Goal: Information Seeking & Learning: Learn about a topic

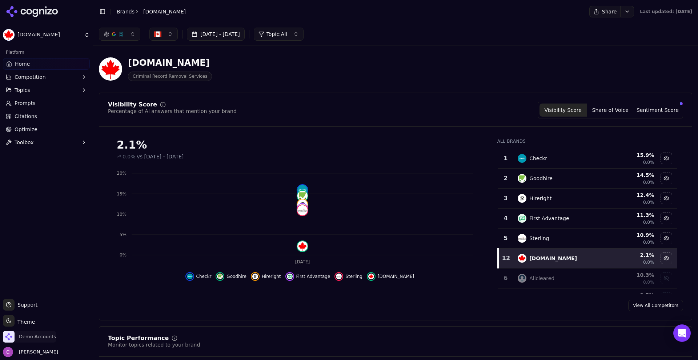
click at [42, 339] on span "Demo Accounts" at bounding box center [37, 337] width 37 height 7
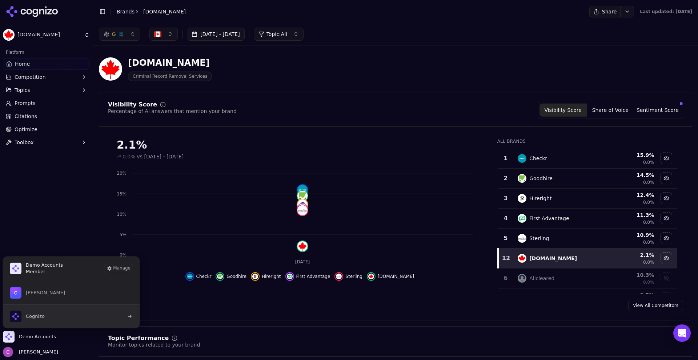
click at [44, 315] on button "Cognizo" at bounding box center [71, 317] width 137 height 24
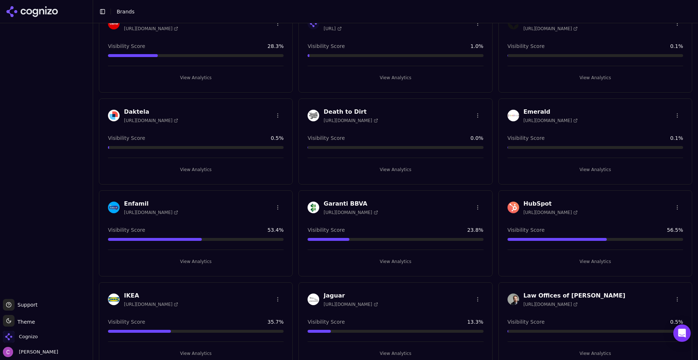
scroll to position [436, 0]
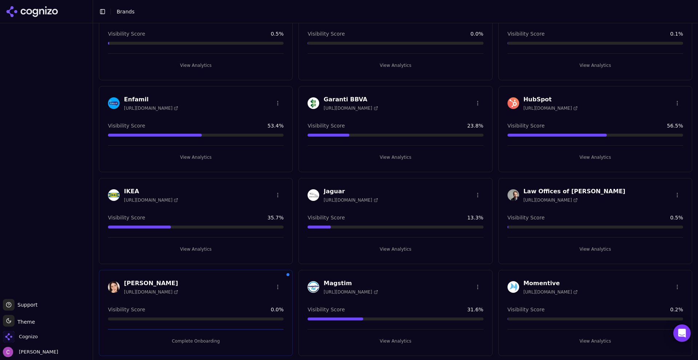
click at [595, 159] on button "View Analytics" at bounding box center [596, 158] width 176 height 12
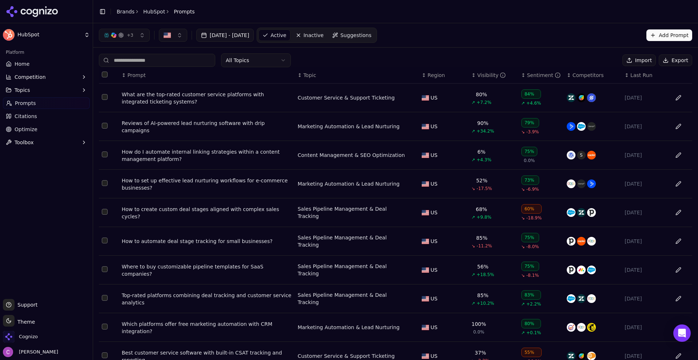
click at [167, 93] on div "What are the top-rated customer service platforms with integrated ticketing sys…" at bounding box center [207, 98] width 170 height 15
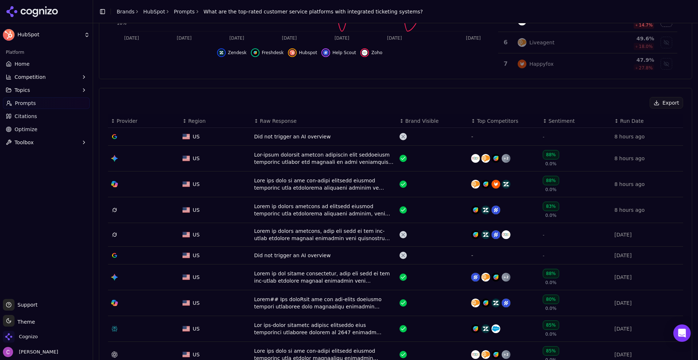
scroll to position [255, 0]
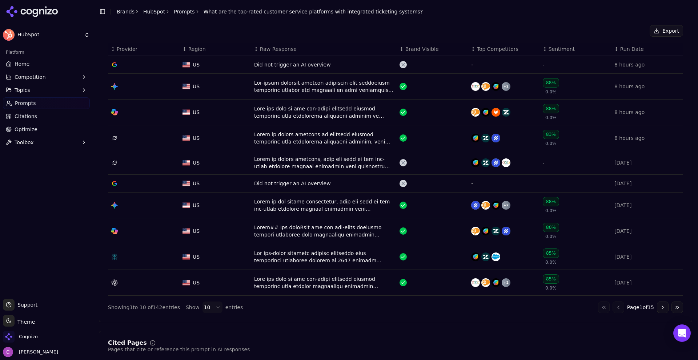
click at [274, 258] on div "Data table" at bounding box center [324, 257] width 140 height 15
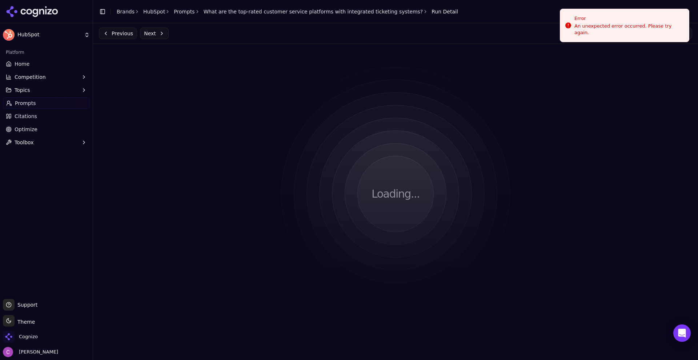
click at [117, 36] on button "Previous" at bounding box center [118, 34] width 38 height 12
click at [151, 34] on button "Next" at bounding box center [154, 34] width 29 height 12
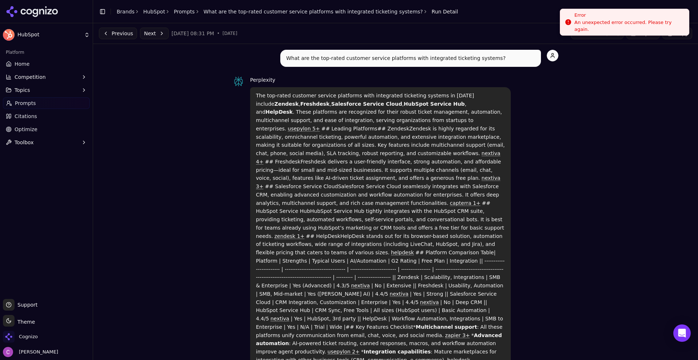
click at [643, 19] on div "Error" at bounding box center [629, 15] width 109 height 7
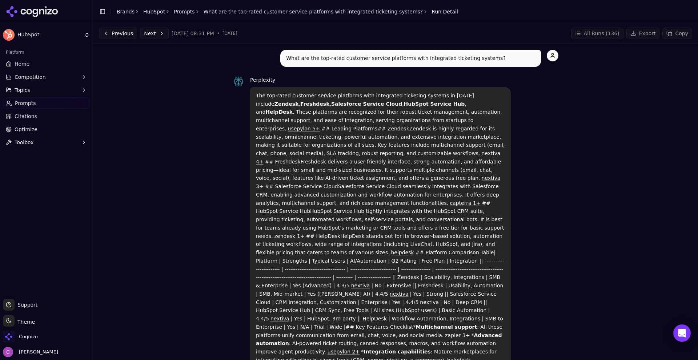
click at [183, 11] on link "Prompts" at bounding box center [184, 11] width 21 height 7
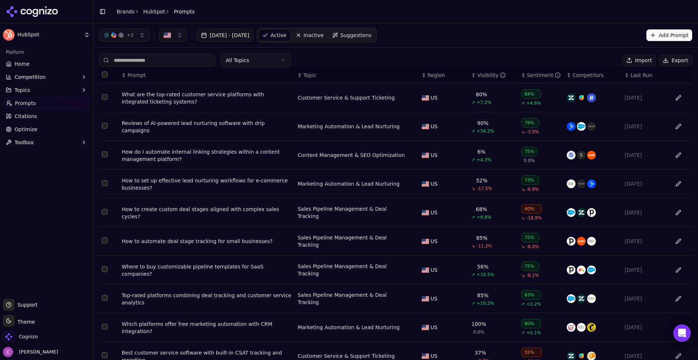
click at [186, 101] on div "What are the top-rated customer service platforms with integrated ticketing sys…" at bounding box center [207, 98] width 170 height 15
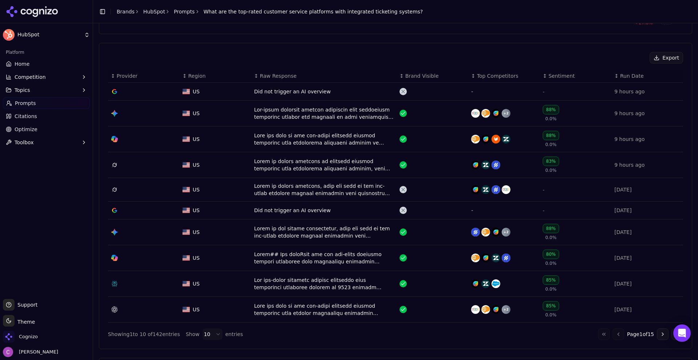
scroll to position [291, 0]
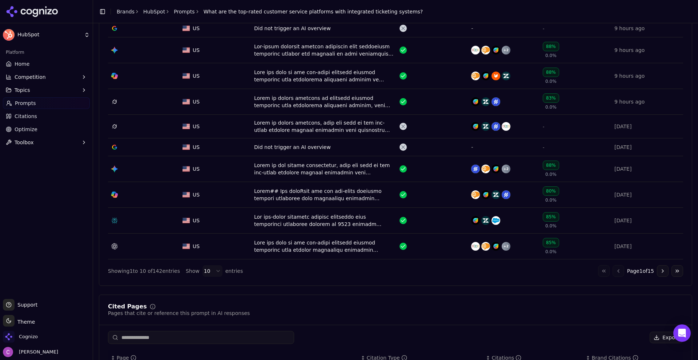
click at [276, 222] on div "Data table" at bounding box center [324, 220] width 140 height 15
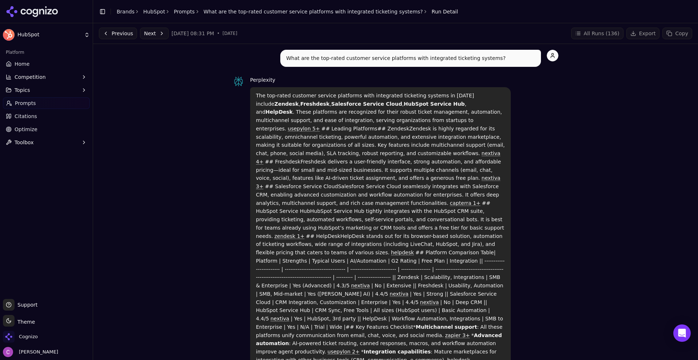
click at [179, 11] on link "Prompts" at bounding box center [184, 11] width 21 height 7
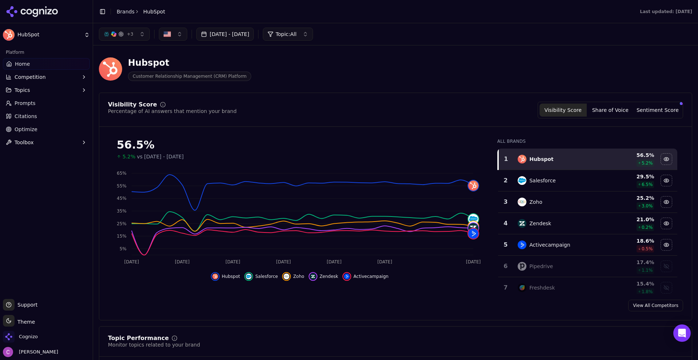
click at [350, 72] on div "Hubspot Customer Relationship Management (CRM) Platform" at bounding box center [262, 69] width 326 height 24
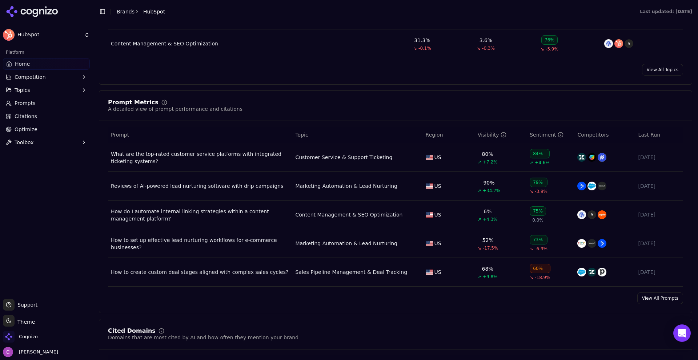
scroll to position [436, 0]
click at [299, 98] on div "Prompt Metrics A detailed view of prompt performance and citations Prompt Topic…" at bounding box center [396, 201] width 594 height 223
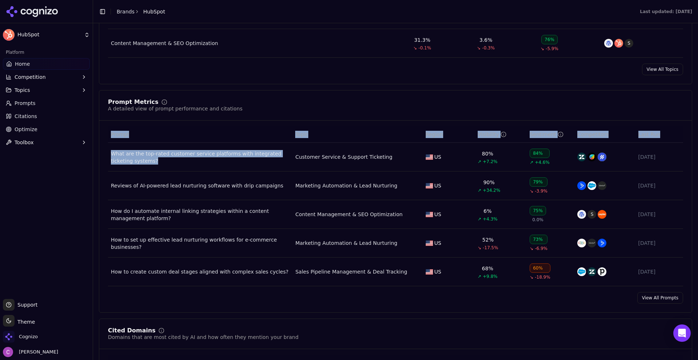
drag, startPoint x: 106, startPoint y: 155, endPoint x: 276, endPoint y: 164, distance: 170.5
click at [276, 164] on div "Prompt Topic Region Visibility Sentiment Competitors Last Run What are the top-…" at bounding box center [395, 207] width 593 height 160
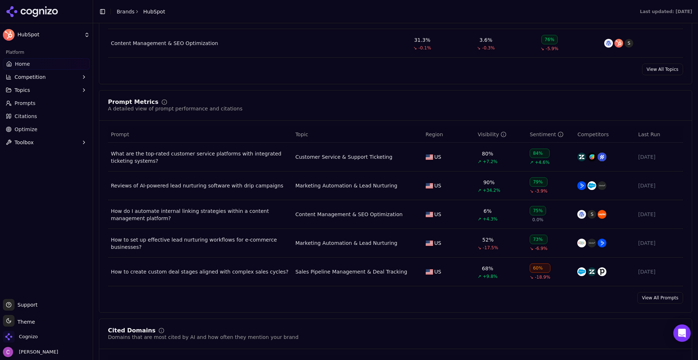
click at [81, 172] on div "Platform Home Competition Topics Prompts Citations Optimize Toolbox" at bounding box center [46, 170] width 93 height 253
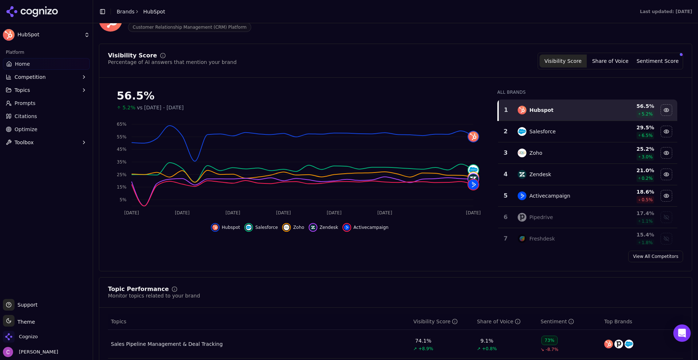
scroll to position [218, 0]
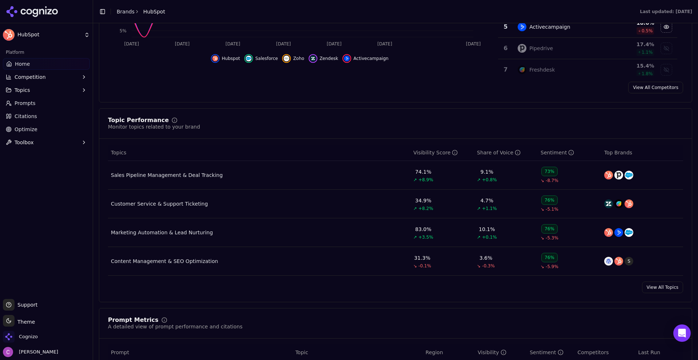
click at [249, 127] on div "Topic Performance Monitor topics related to your brand" at bounding box center [395, 123] width 575 height 13
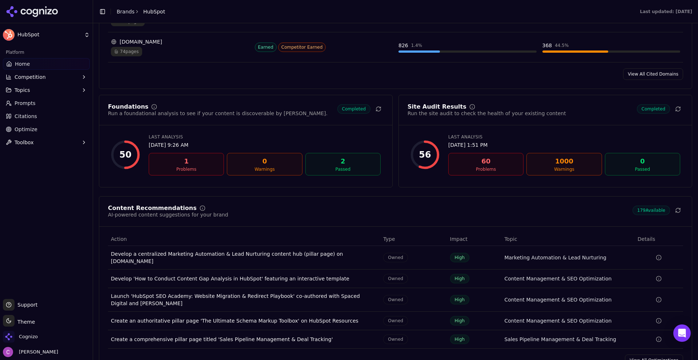
scroll to position [909, 0]
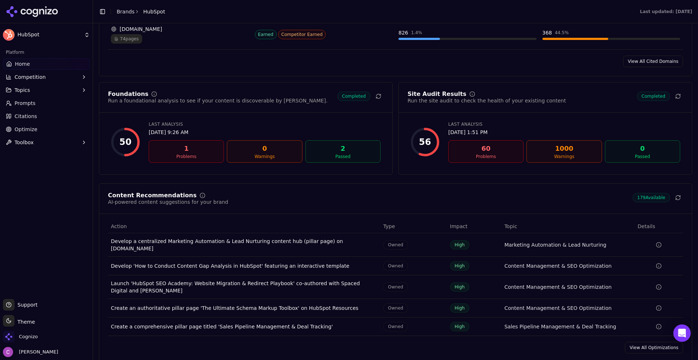
click at [212, 102] on div "Run a foundational analysis to see if your content is discoverable by AI." at bounding box center [218, 100] width 220 height 7
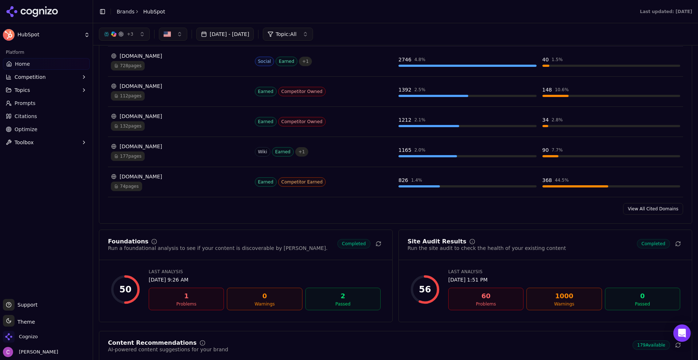
scroll to position [691, 0]
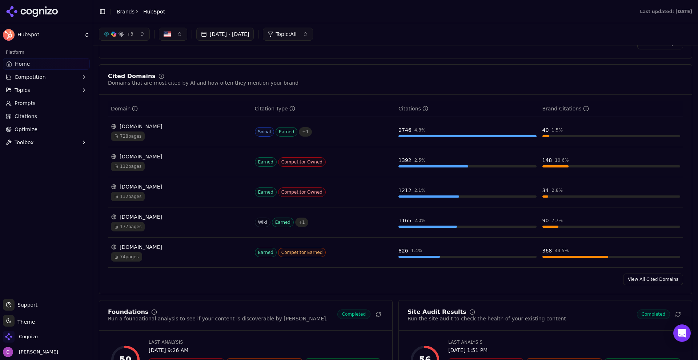
click at [32, 103] on span "Prompts" at bounding box center [25, 103] width 21 height 7
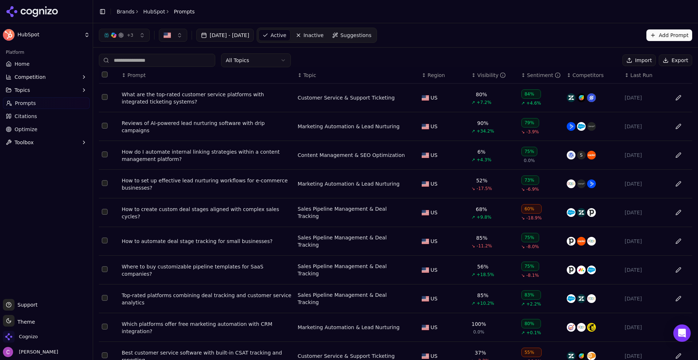
click at [343, 61] on div "All Topics Import Export" at bounding box center [396, 60] width 594 height 14
click at [674, 38] on button "Add Prompt" at bounding box center [670, 35] width 46 height 12
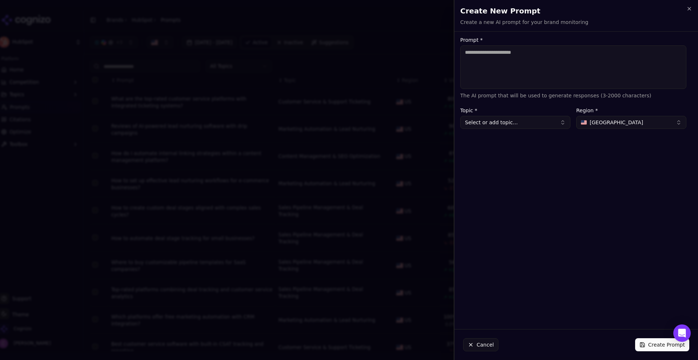
click at [355, 62] on div at bounding box center [349, 180] width 698 height 360
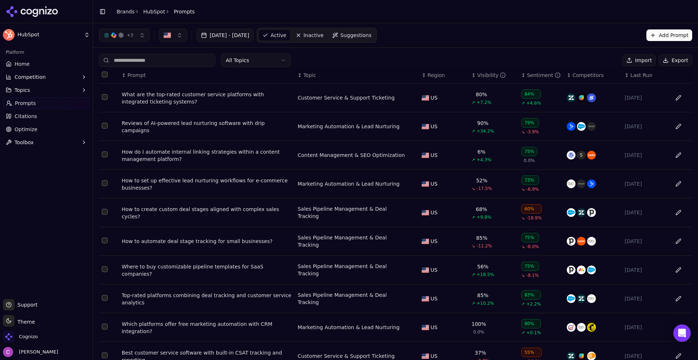
click at [372, 34] on span "Suggestions" at bounding box center [355, 35] width 31 height 7
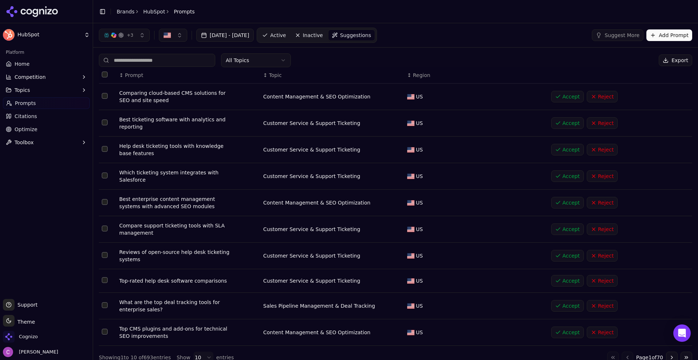
click at [301, 41] on nav "Active Inactive Suggestions" at bounding box center [317, 35] width 120 height 15
drag, startPoint x: 303, startPoint y: 37, endPoint x: 318, endPoint y: 37, distance: 15.7
click at [286, 37] on span "Active" at bounding box center [278, 35] width 16 height 7
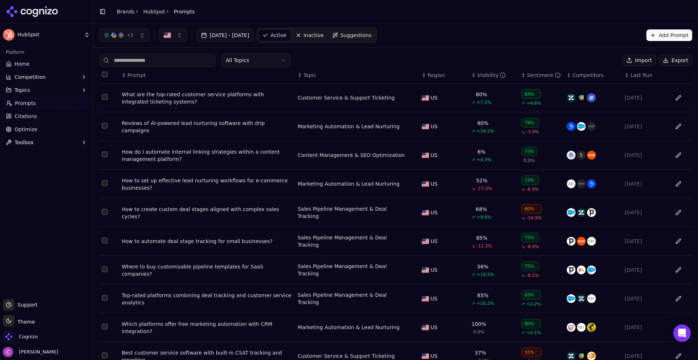
click at [218, 96] on div "What are the top-rated customer service platforms with integrated ticketing sys…" at bounding box center [207, 98] width 170 height 15
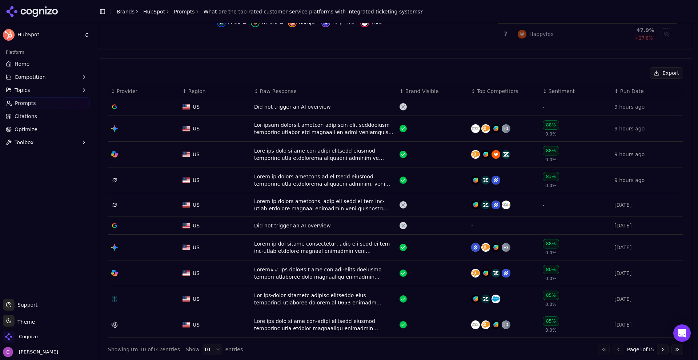
scroll to position [255, 0]
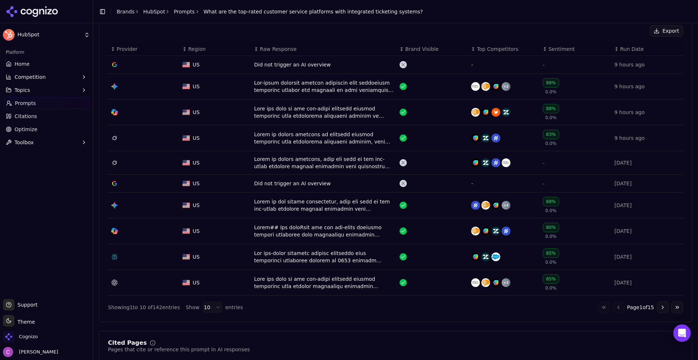
click at [313, 254] on div "Data table" at bounding box center [324, 257] width 140 height 15
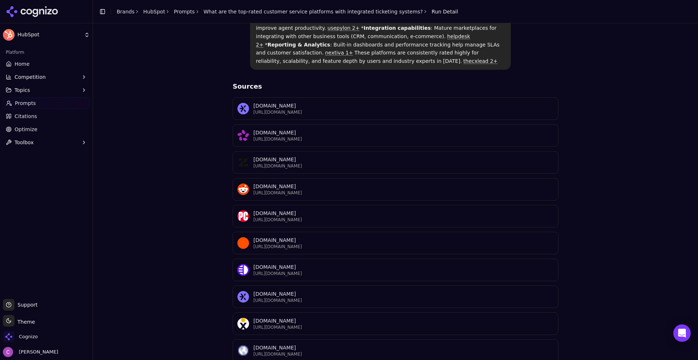
scroll to position [327, 0]
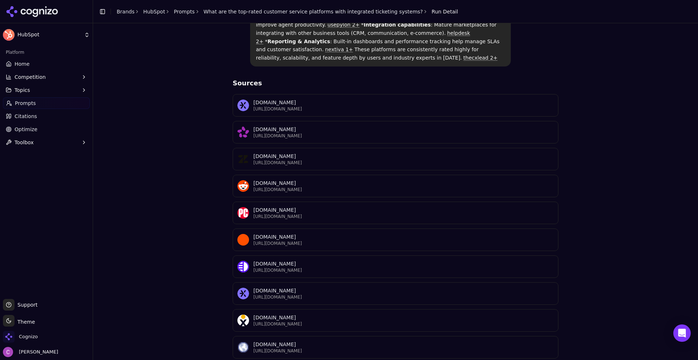
drag, startPoint x: 213, startPoint y: 41, endPoint x: 578, endPoint y: 346, distance: 475.3
click at [578, 346] on div "What are the top-rated customer service platforms with integrated ticketing sys…" at bounding box center [396, 175] width 594 height 906
click at [612, 259] on div "What are the top-rated customer service platforms with integrated ticketing sys…" at bounding box center [396, 175] width 594 height 906
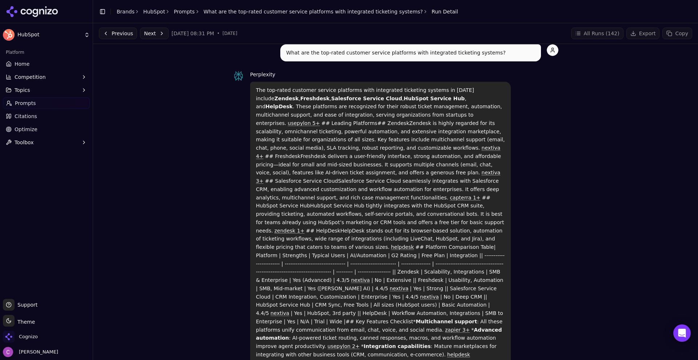
scroll to position [0, 0]
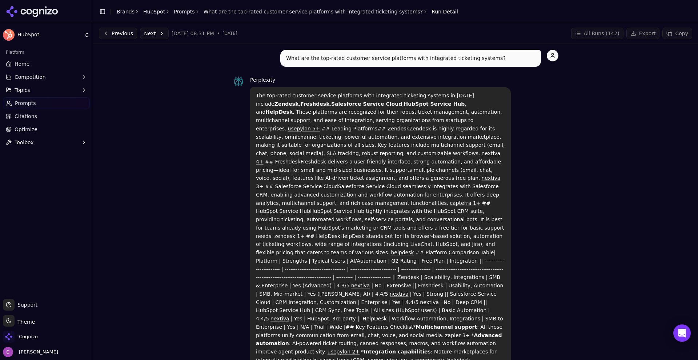
click at [64, 80] on button "Competition" at bounding box center [46, 77] width 87 height 12
click at [41, 86] on span "Metrics" at bounding box center [46, 88] width 63 height 7
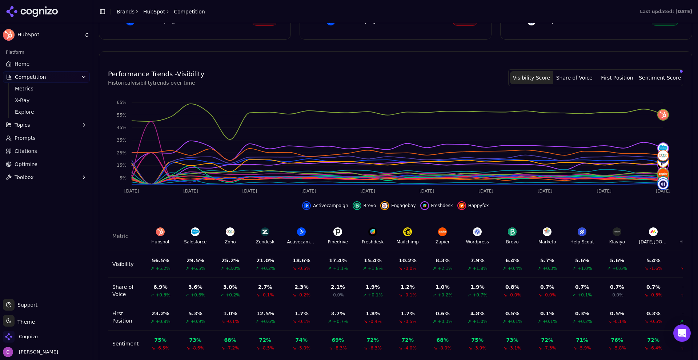
scroll to position [208, 0]
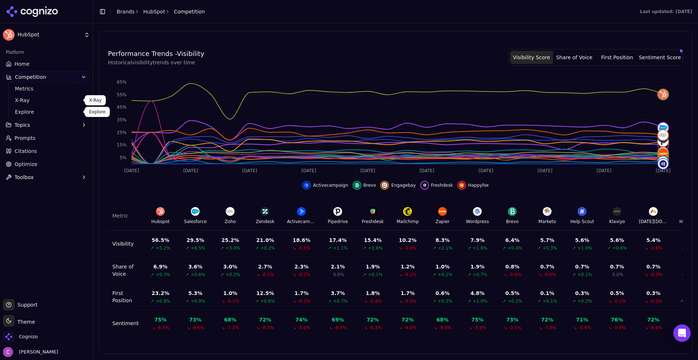
click at [31, 99] on span "X-Ray" at bounding box center [46, 100] width 63 height 7
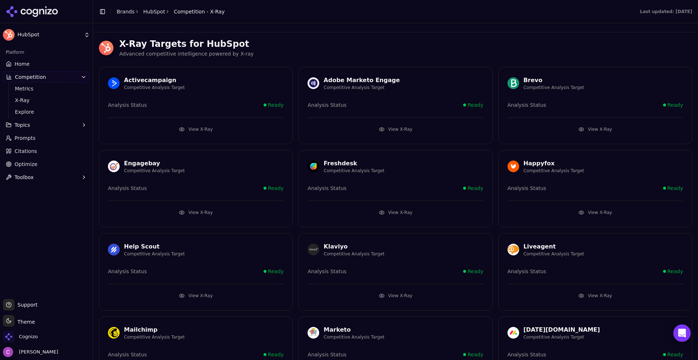
click at [294, 54] on p "Advanced competitive intelligence powered by X-ray" at bounding box center [405, 54] width 573 height 8
click at [189, 128] on button "View X-Ray" at bounding box center [196, 130] width 176 height 12
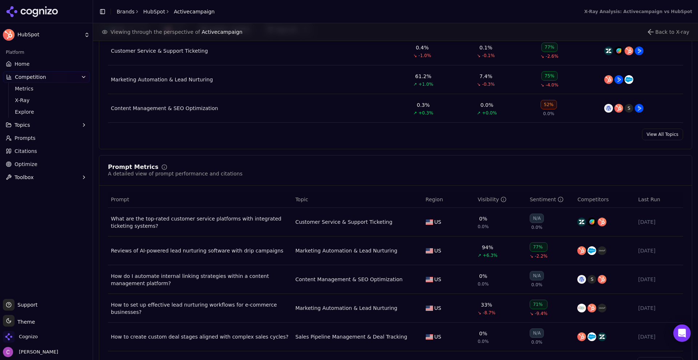
scroll to position [436, 0]
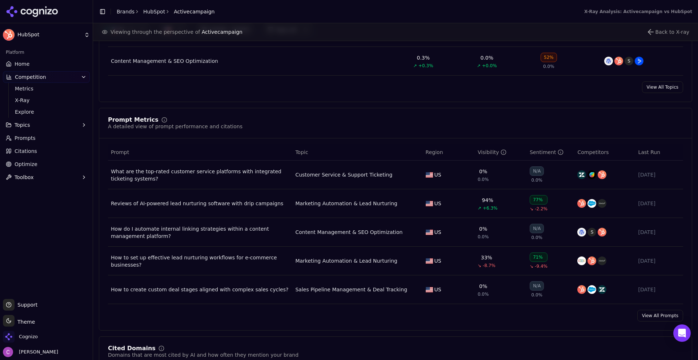
click at [51, 151] on link "Citations" at bounding box center [46, 151] width 87 height 12
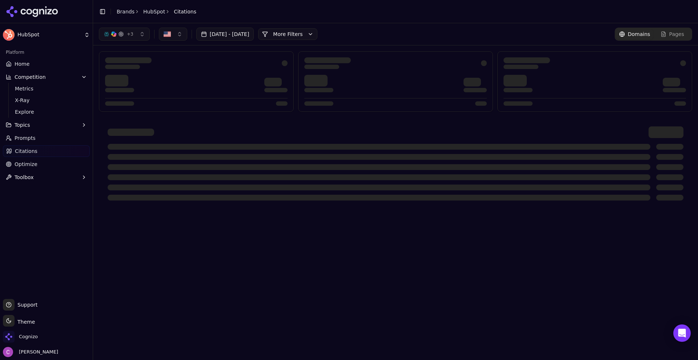
click at [24, 149] on span "Citations" at bounding box center [26, 151] width 23 height 7
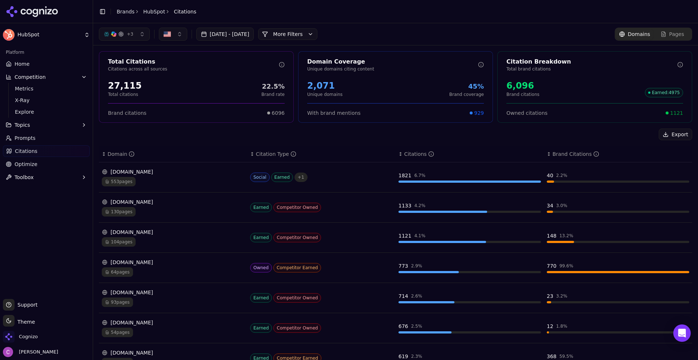
click at [297, 133] on div "Export" at bounding box center [396, 135] width 594 height 12
click at [125, 89] on div "27,115" at bounding box center [125, 86] width 34 height 12
click at [318, 86] on div "2,071" at bounding box center [324, 86] width 35 height 12
click at [369, 87] on div "2,071 Unique domains 45% Brand coverage" at bounding box center [395, 88] width 177 height 17
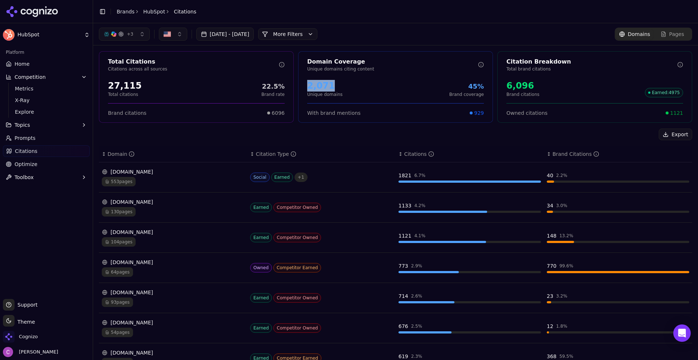
click at [369, 87] on div "2,071 Unique domains 45% Brand coverage" at bounding box center [395, 88] width 177 height 17
click at [515, 83] on div "6,096" at bounding box center [523, 86] width 33 height 12
click at [560, 82] on div "6,096 Brand citations Earned : 4975" at bounding box center [595, 88] width 177 height 17
click at [561, 82] on div "6,096 Brand citations Earned : 4975" at bounding box center [595, 88] width 177 height 17
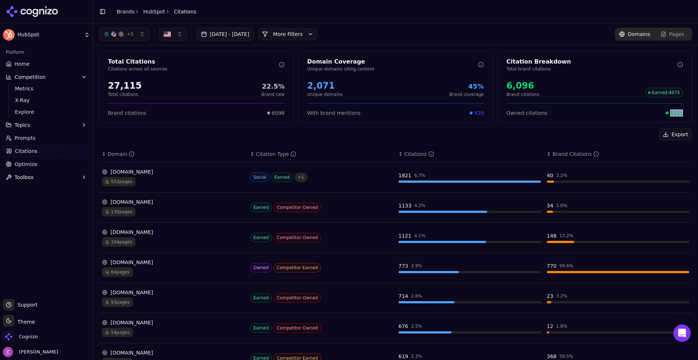
drag, startPoint x: 668, startPoint y: 111, endPoint x: 687, endPoint y: 111, distance: 19.3
click at [686, 111] on div "Owned citations 1121" at bounding box center [595, 109] width 194 height 13
click at [318, 36] on button "More Filters" at bounding box center [287, 34] width 59 height 12
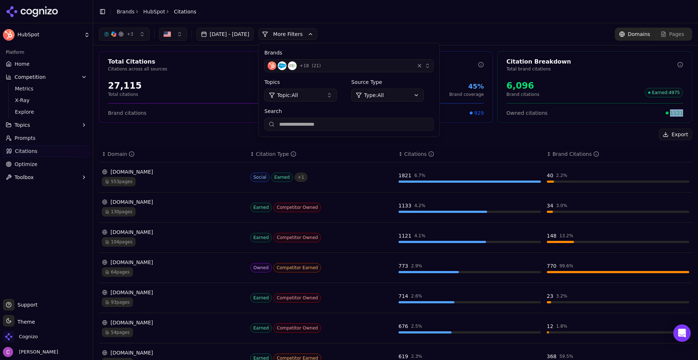
click at [399, 92] on html "HubSpot Platform Home Competition Metrics X-Ray Explore Topics Prompts Citation…" at bounding box center [349, 180] width 698 height 360
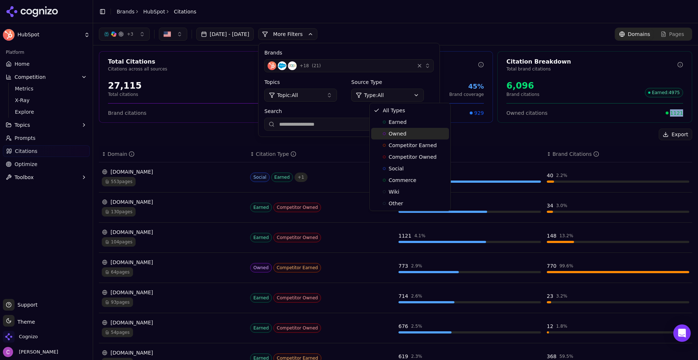
click at [412, 132] on div "Owned" at bounding box center [410, 134] width 78 height 12
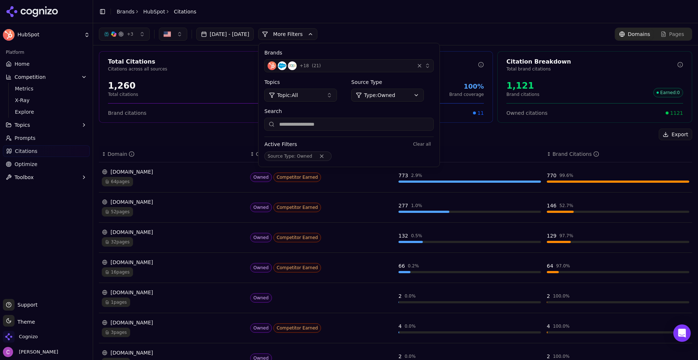
click at [407, 33] on div "+ 3 Aug 10, 2025 - Sep 09, 2025 More More Filters Brands + 18 ( 21 ) Topics Top…" at bounding box center [396, 34] width 594 height 13
click at [318, 35] on button "More Filters" at bounding box center [287, 34] width 59 height 12
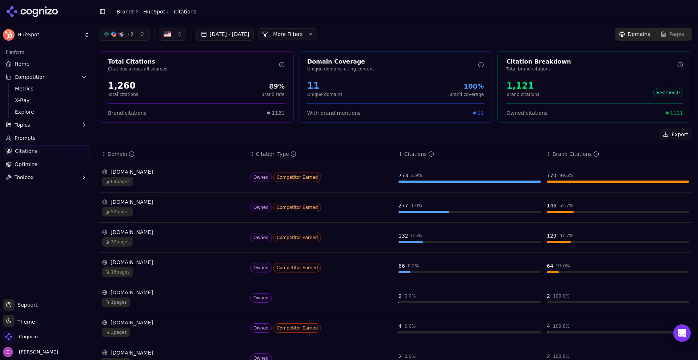
click at [317, 33] on button "More Filters" at bounding box center [287, 34] width 59 height 12
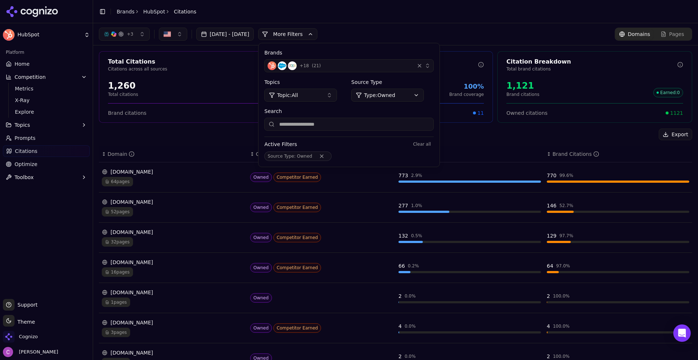
click at [408, 95] on html "HubSpot Platform Home Competition Metrics X-Ray Explore Topics Prompts Citation…" at bounding box center [349, 180] width 698 height 360
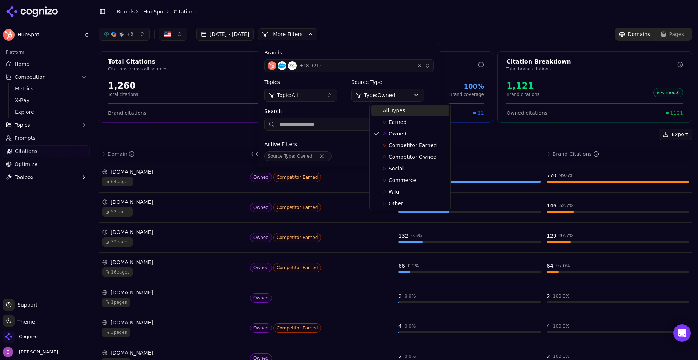
click at [397, 109] on span "All Types" at bounding box center [394, 110] width 22 height 7
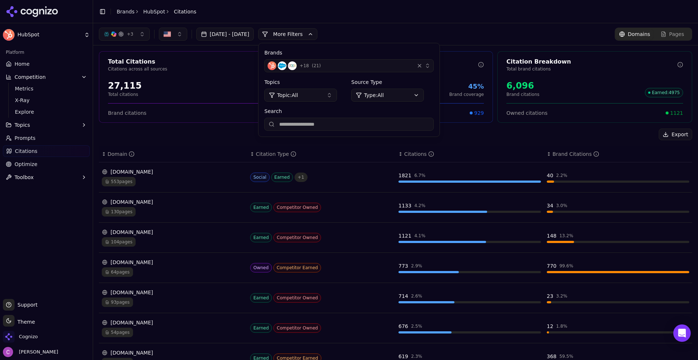
click at [451, 26] on div "+ 3 Aug 10, 2025 - Sep 09, 2025 More More Filters Brands + 18 ( 21 ) Topics Top…" at bounding box center [395, 34] width 605 height 22
click at [318, 38] on button "More Filters" at bounding box center [287, 34] width 59 height 12
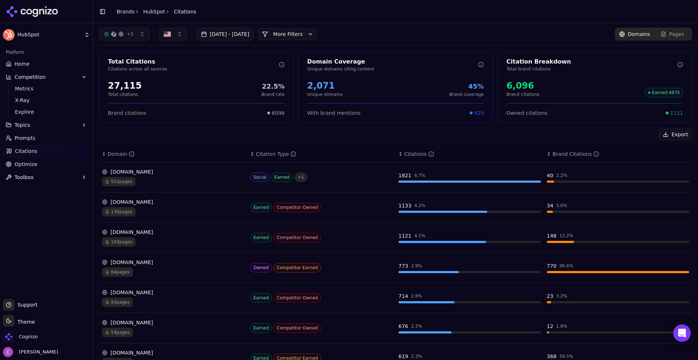
click at [209, 141] on div "Export ↕ Domain ↕ Citation Type ↕ Citations ↕ Brand Citations reddit.com 553 pa…" at bounding box center [396, 305] width 594 height 353
click at [22, 160] on link "Optimize" at bounding box center [46, 165] width 87 height 12
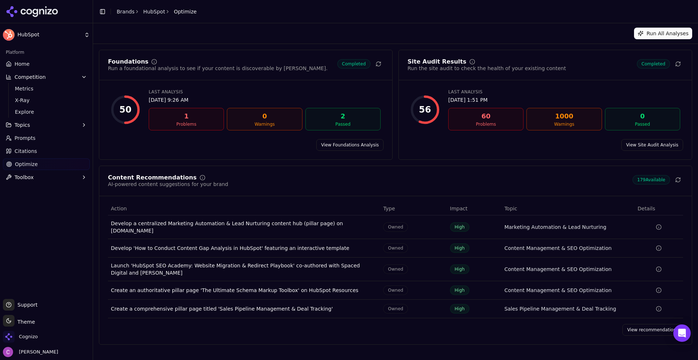
click at [636, 326] on link "View recommendations" at bounding box center [653, 330] width 61 height 12
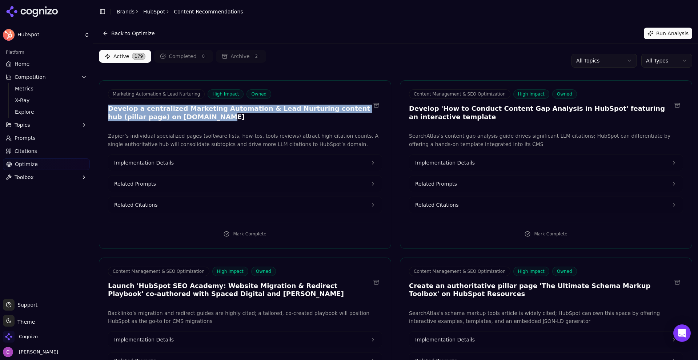
drag, startPoint x: 106, startPoint y: 107, endPoint x: 229, endPoint y: 119, distance: 124.3
click at [229, 119] on div "Marketing Automation & Lead Nurturing High Impact Owned Develop a centralized M…" at bounding box center [245, 106] width 292 height 34
click at [231, 119] on h3 "Develop a centralized Marketing Automation & Lead Nurturing content hub (pillar…" at bounding box center [239, 113] width 263 height 16
click at [231, 118] on h3 "Develop a centralized Marketing Automation & Lead Nurturing content hub (pillar…" at bounding box center [239, 113] width 263 height 16
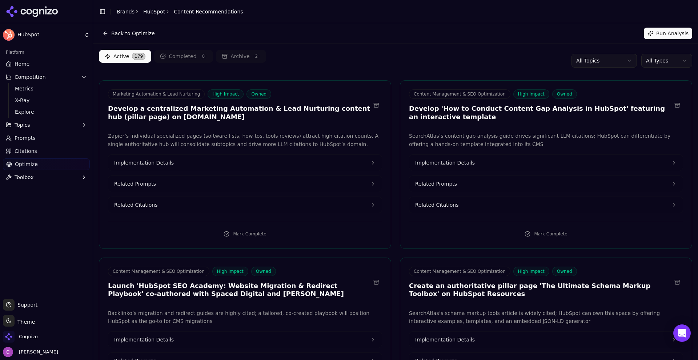
click at [169, 187] on button "Related Prompts" at bounding box center [245, 184] width 274 height 16
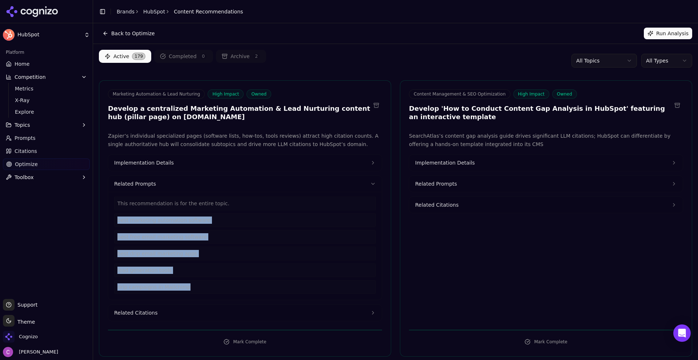
drag, startPoint x: 193, startPoint y: 294, endPoint x: 113, endPoint y: 214, distance: 112.4
click at [113, 214] on div "This recommendation is for the entire topic. best marketing automation software…" at bounding box center [245, 246] width 274 height 108
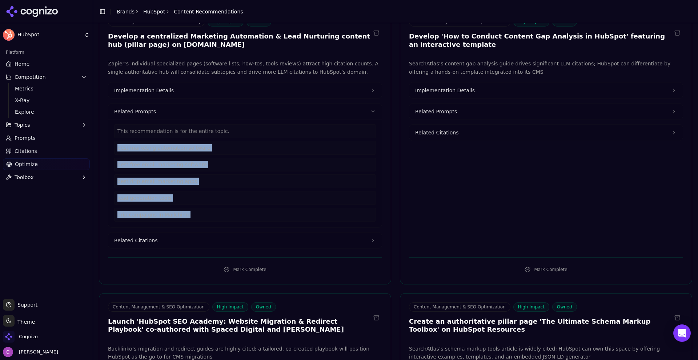
scroll to position [73, 0]
click at [172, 243] on button "Related Citations" at bounding box center [245, 240] width 274 height 16
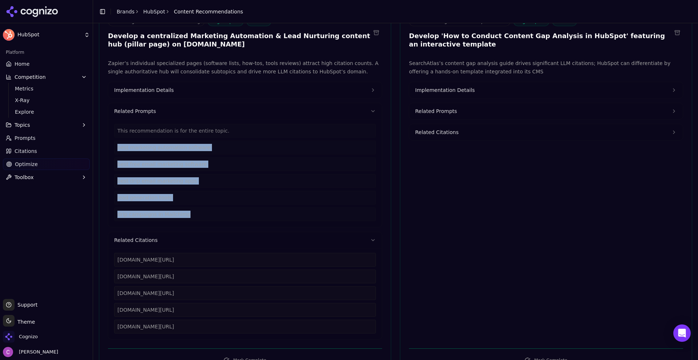
drag, startPoint x: 235, startPoint y: 331, endPoint x: 104, endPoint y: 251, distance: 153.0
click at [104, 251] on div "Zapier’s individual specialized pages (software lists, how-tos, tools reviews) …" at bounding box center [245, 199] width 292 height 281
drag, startPoint x: 194, startPoint y: 212, endPoint x: 113, endPoint y: 150, distance: 102.1
click at [113, 150] on div "This recommendation is for the entire topic. best marketing automation software…" at bounding box center [245, 173] width 274 height 108
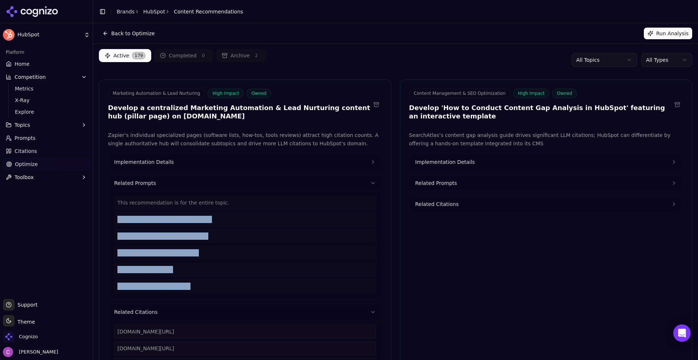
scroll to position [0, 0]
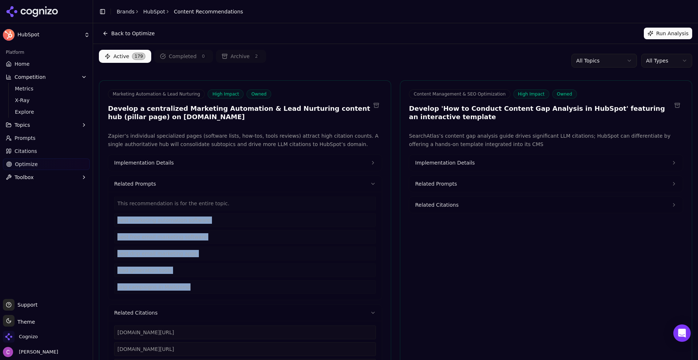
click at [180, 159] on button "Implementation Details" at bounding box center [245, 163] width 274 height 16
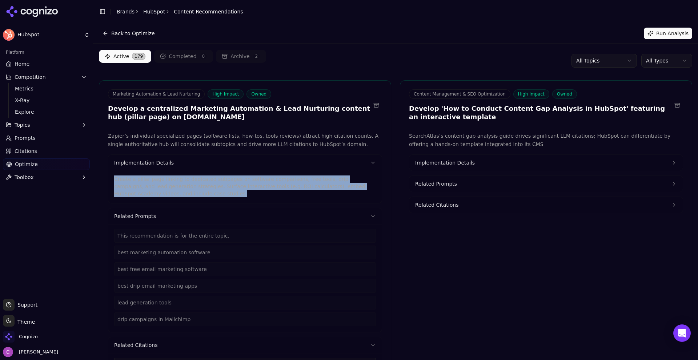
drag, startPoint x: 170, startPoint y: 197, endPoint x: 112, endPoint y: 182, distance: 59.7
click at [112, 182] on div "Create a pillar page linking to dedicated subpages on software comparisons, fre…" at bounding box center [245, 187] width 274 height 32
click at [480, 165] on button "Implementation Details" at bounding box center [547, 163] width 274 height 16
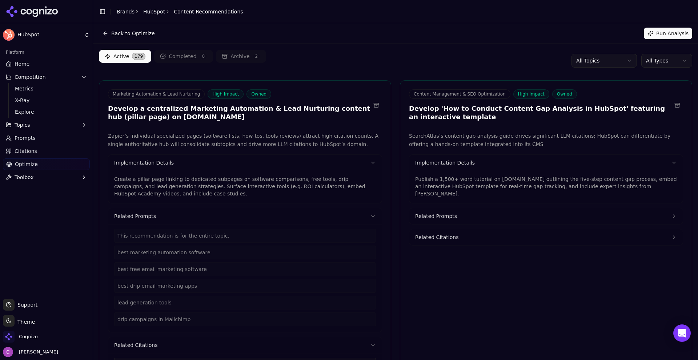
click at [492, 188] on p "Publish a 1,500+ word tutorial on blog.hubspot.com outlining the five-step cont…" at bounding box center [546, 187] width 262 height 22
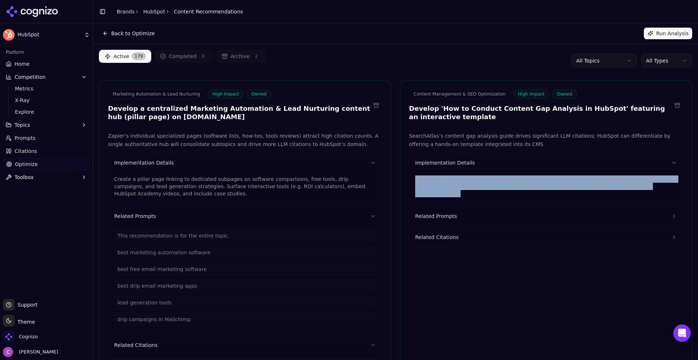
click at [491, 186] on p "Publish a 1,500+ word tutorial on blog.hubspot.com outlining the five-step cont…" at bounding box center [546, 187] width 262 height 22
click at [667, 62] on html "HubSpot Platform Home Competition Metrics X-Ray Explore Topics Prompts Citation…" at bounding box center [349, 180] width 698 height 360
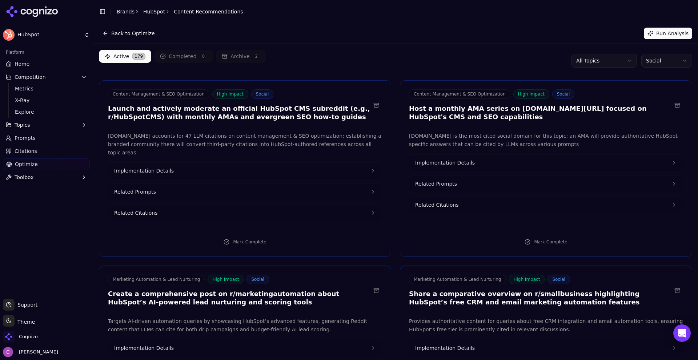
click at [439, 71] on div "Active 179 Completed 0 Archive 2 All Topics Social" at bounding box center [396, 61] width 594 height 22
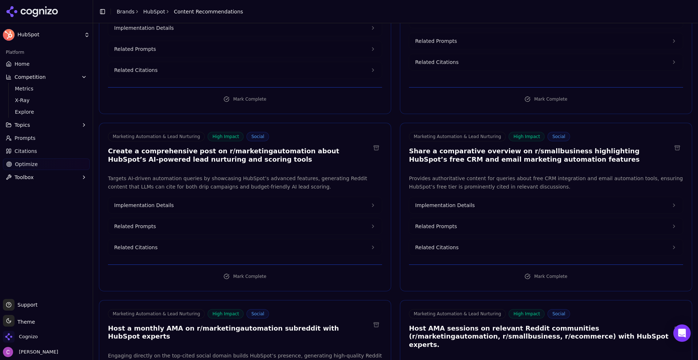
scroll to position [145, 0]
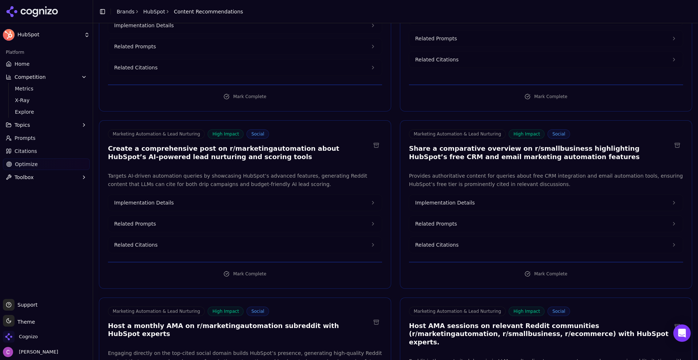
click at [249, 145] on h3 "Create a comprehensive post on r/marketingautomation about HubSpot’s AI-powered…" at bounding box center [239, 153] width 263 height 16
click at [515, 135] on div "Marketing Automation & Lead Nurturing High Impact Social Share a comparative ov…" at bounding box center [540, 145] width 263 height 32
click at [518, 145] on h3 "Share a comparative overview on r/smallbusiness highlighting HubSpot’s free CRM…" at bounding box center [540, 153] width 263 height 16
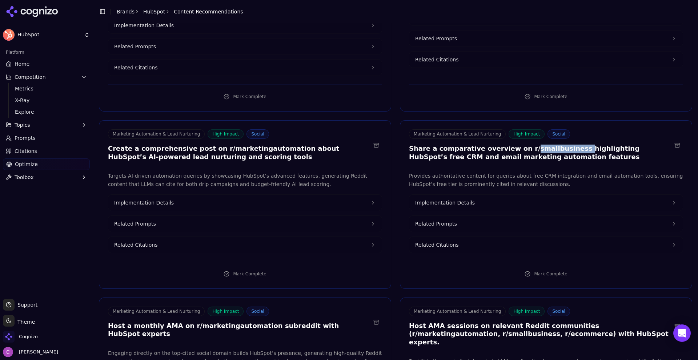
click at [173, 195] on button "Implementation Details" at bounding box center [245, 203] width 274 height 16
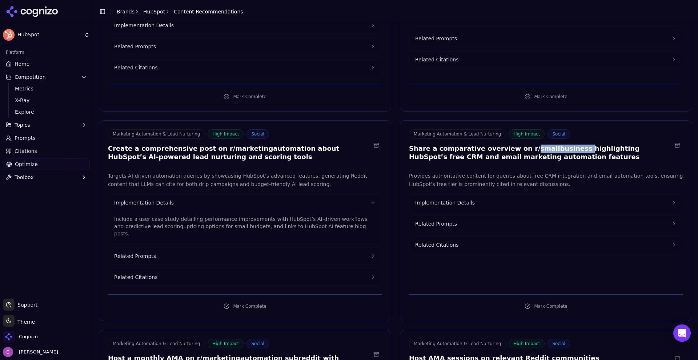
click at [156, 248] on button "Related Prompts" at bounding box center [245, 256] width 274 height 16
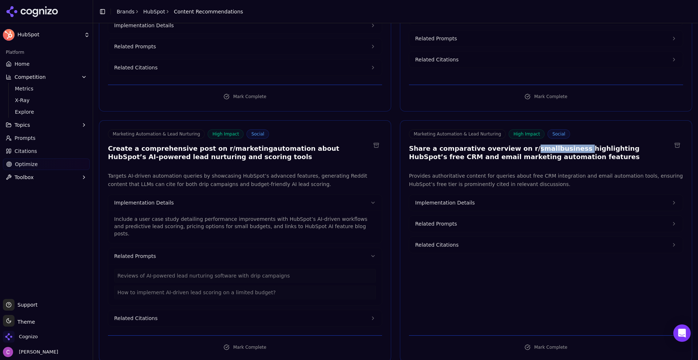
click at [456, 217] on button "Related Prompts" at bounding box center [547, 224] width 274 height 16
click at [467, 199] on span "Implementation Details" at bounding box center [445, 202] width 60 height 7
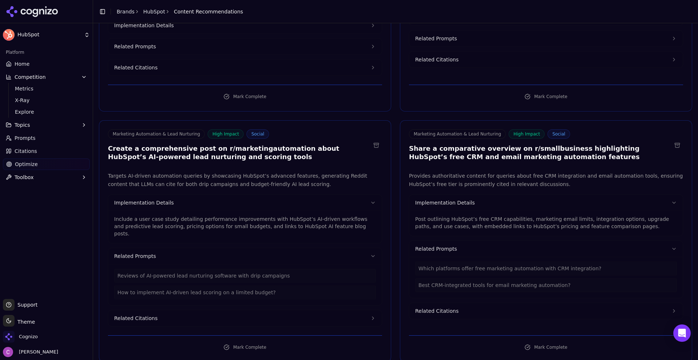
click at [251, 216] on p "Include a user case study detailing performance improvements with HubSpot’s AI-…" at bounding box center [245, 227] width 262 height 22
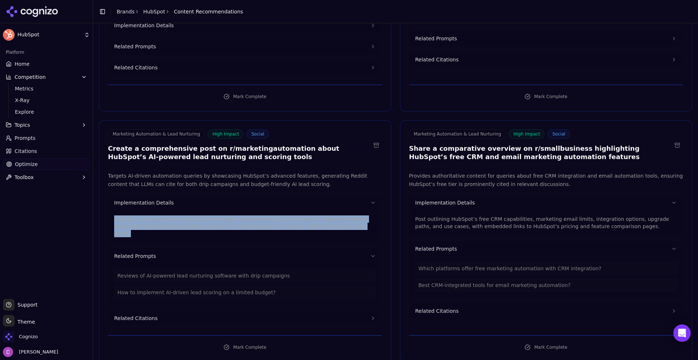
click at [251, 216] on p "Include a user case study detailing performance improvements with HubSpot’s AI-…" at bounding box center [245, 227] width 262 height 22
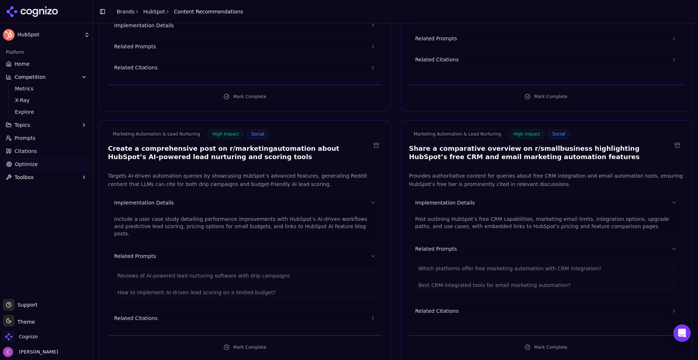
click at [481, 216] on p "Post outlining HubSpot’s free CRM capabilities, marketing email limits, integra…" at bounding box center [546, 223] width 262 height 15
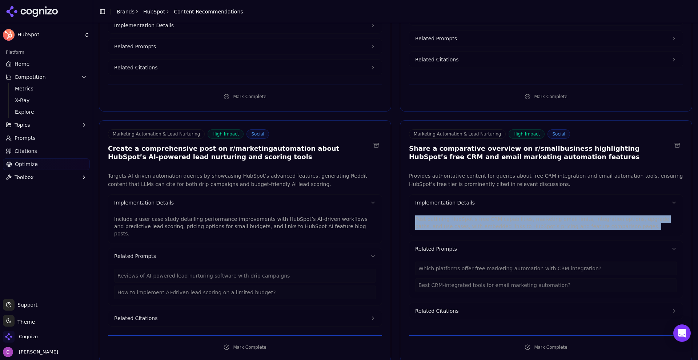
click at [481, 216] on p "Post outlining HubSpot’s free CRM capabilities, marketing email limits, integra…" at bounding box center [546, 223] width 262 height 15
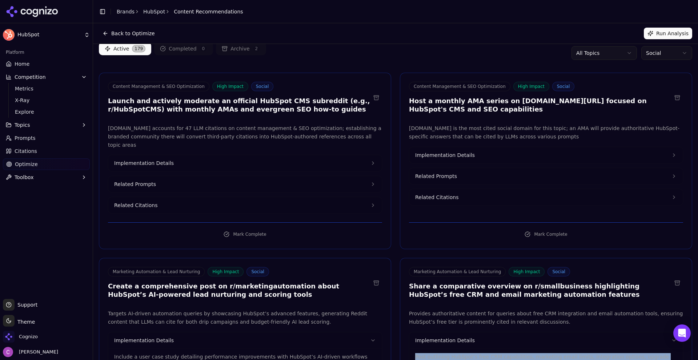
scroll to position [0, 0]
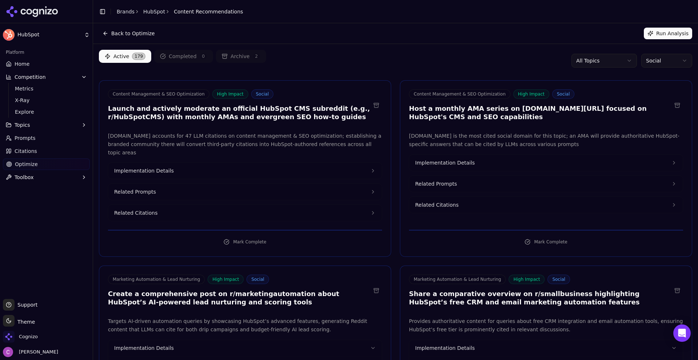
click at [45, 163] on link "Optimize" at bounding box center [46, 165] width 87 height 12
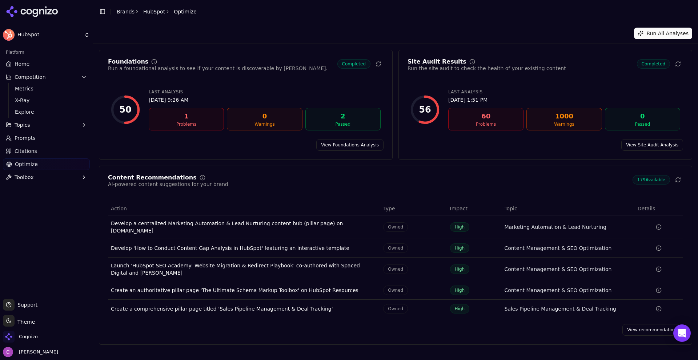
click at [163, 67] on div "Run a foundational analysis to see if your content is discoverable by AI." at bounding box center [218, 68] width 220 height 7
click at [356, 144] on link "View Foundations Analysis" at bounding box center [349, 145] width 67 height 12
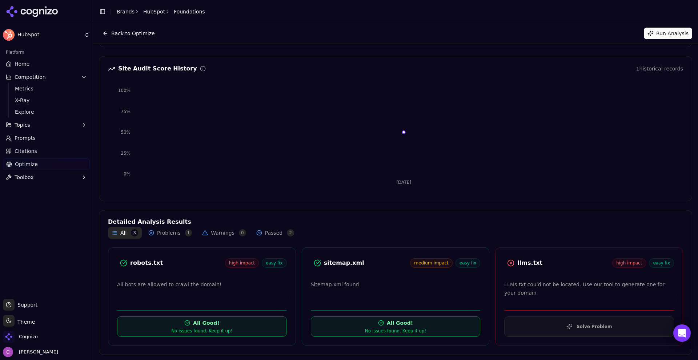
scroll to position [48, 0]
click at [527, 265] on div "llms.txt" at bounding box center [565, 262] width 95 height 9
click at [573, 325] on button "Solve Problem" at bounding box center [589, 326] width 170 height 20
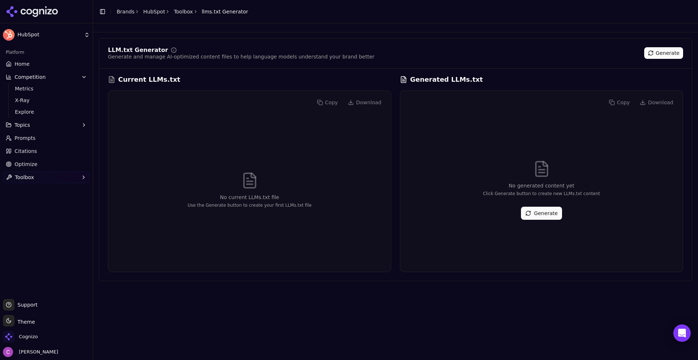
click at [547, 223] on div "No generated content yet Click Generate button to create new LLMs.txt content G…" at bounding box center [541, 190] width 271 height 152
click at [548, 217] on button "Generate" at bounding box center [541, 213] width 41 height 13
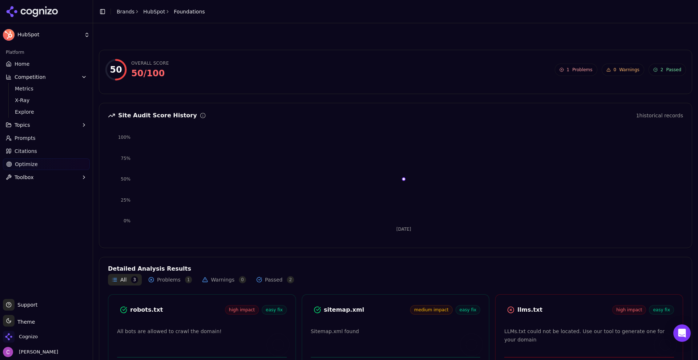
scroll to position [48, 0]
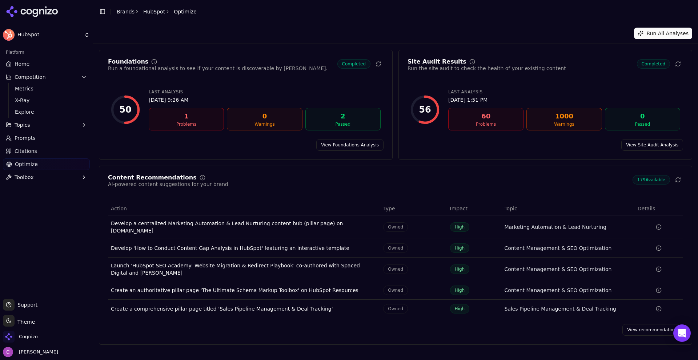
click at [674, 148] on link "View Site Audit Analysis" at bounding box center [653, 145] width 62 height 12
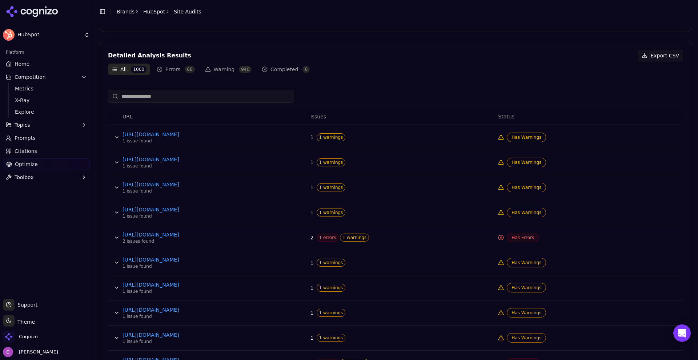
scroll to position [255, 0]
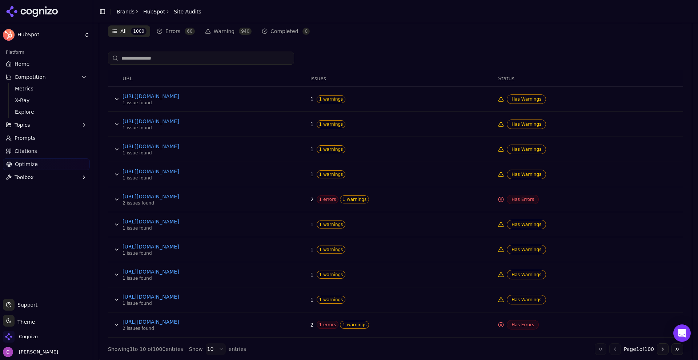
click at [35, 65] on link "Home" at bounding box center [46, 64] width 87 height 12
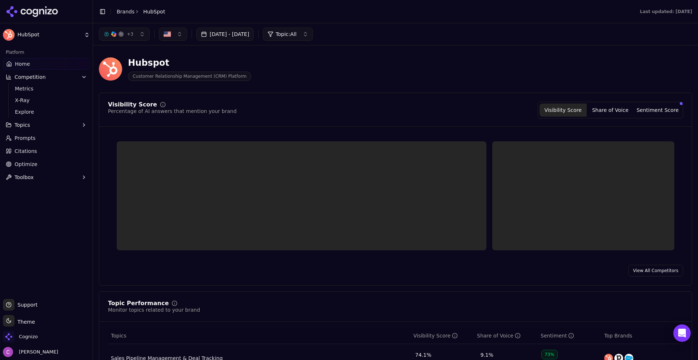
click at [312, 67] on div "Hubspot Customer Relationship Management (CRM) Platform" at bounding box center [262, 69] width 326 height 24
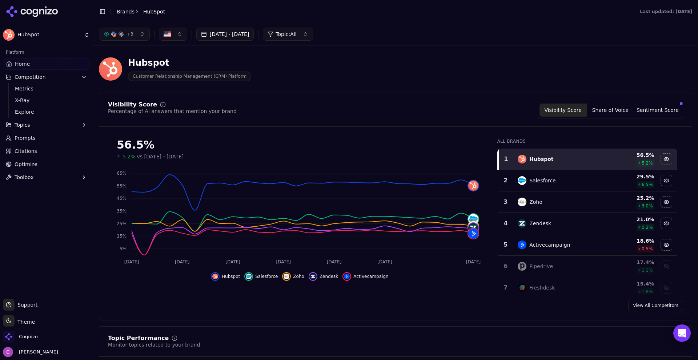
click at [59, 139] on link "Prompts" at bounding box center [46, 138] width 87 height 12
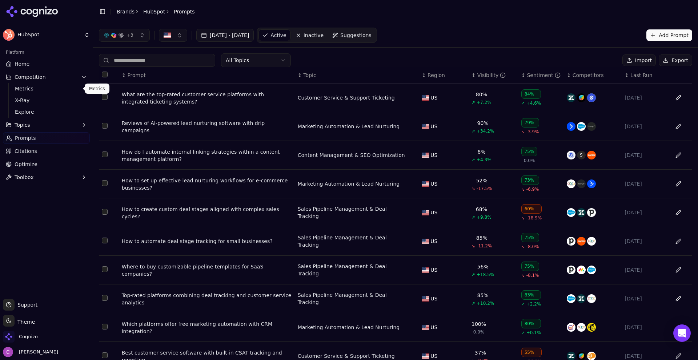
click at [22, 63] on span "Home" at bounding box center [22, 63] width 15 height 7
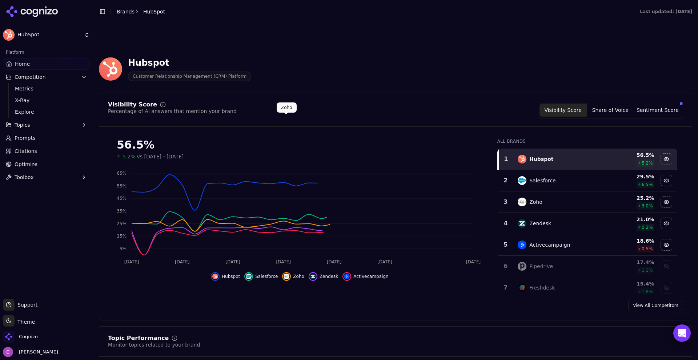
scroll to position [255, 0]
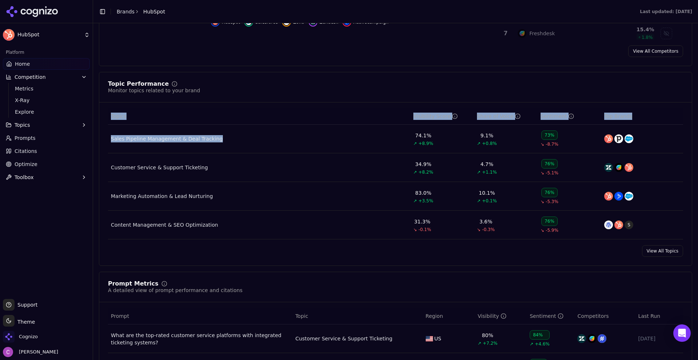
drag, startPoint x: 102, startPoint y: 136, endPoint x: 277, endPoint y: 143, distance: 175.1
click at [276, 142] on div "Topics Visibility Score Share of Voice Sentiment Top Brands Sales Pipeline Mana…" at bounding box center [395, 173] width 593 height 131
click at [91, 165] on button "Toggle Sidebar" at bounding box center [93, 180] width 6 height 360
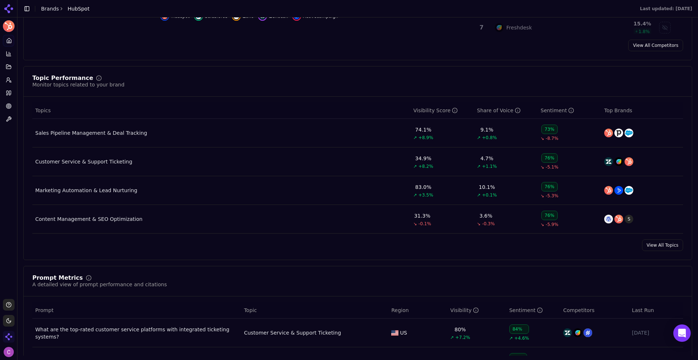
click at [207, 72] on div "Topic Performance Monitor topics related to your brand Topics Visibility Score …" at bounding box center [357, 163] width 669 height 194
click at [8, 138] on div "Platform Home Competition Topics Prompts Citations Optimize Toolbox" at bounding box center [8, 164] width 17 height 264
click at [28, 9] on button "Toggle Sidebar" at bounding box center [27, 9] width 10 height 10
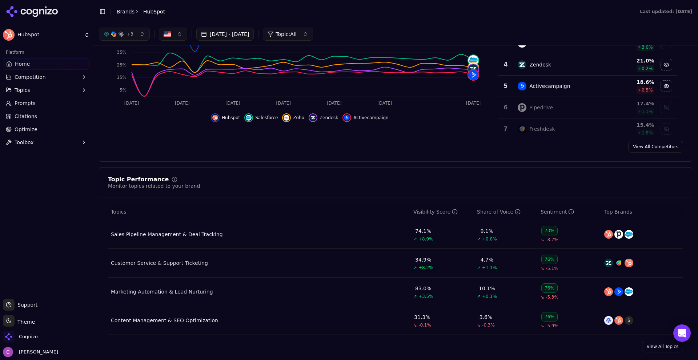
scroll to position [145, 0]
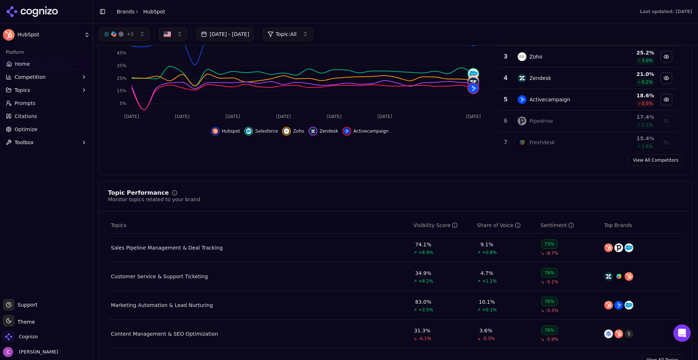
click at [28, 129] on span "Optimize" at bounding box center [26, 129] width 23 height 7
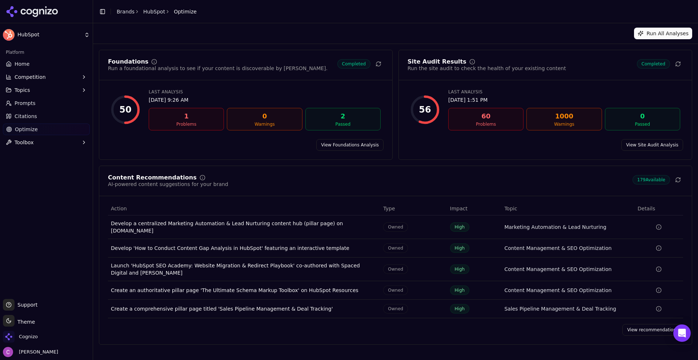
click at [642, 324] on link "View recommendations" at bounding box center [653, 330] width 61 height 12
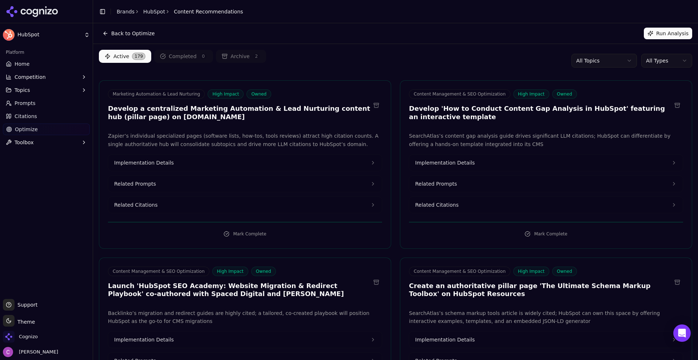
click at [168, 163] on span "Implementation Details" at bounding box center [144, 162] width 60 height 7
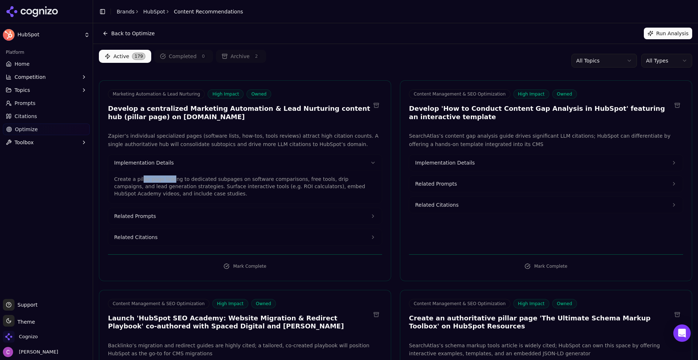
drag, startPoint x: 140, startPoint y: 181, endPoint x: 171, endPoint y: 181, distance: 30.9
click at [170, 181] on p "Create a pillar page linking to dedicated subpages on software comparisons, fre…" at bounding box center [245, 187] width 262 height 22
click at [171, 182] on p "Create a pillar page linking to dedicated subpages on software comparisons, fre…" at bounding box center [245, 187] width 262 height 22
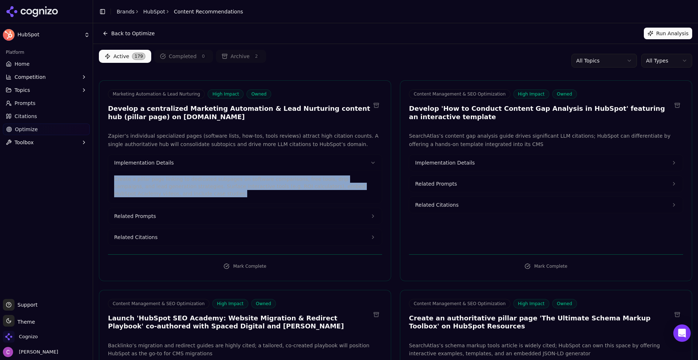
drag, startPoint x: 109, startPoint y: 176, endPoint x: 196, endPoint y: 195, distance: 89.6
click at [196, 195] on div "Zapier’s individual specialized pages (software lists, how-tos, tools reviews) …" at bounding box center [245, 189] width 292 height 114
click at [260, 181] on p "Create a pillar page linking to dedicated subpages on software comparisons, fre…" at bounding box center [245, 187] width 262 height 22
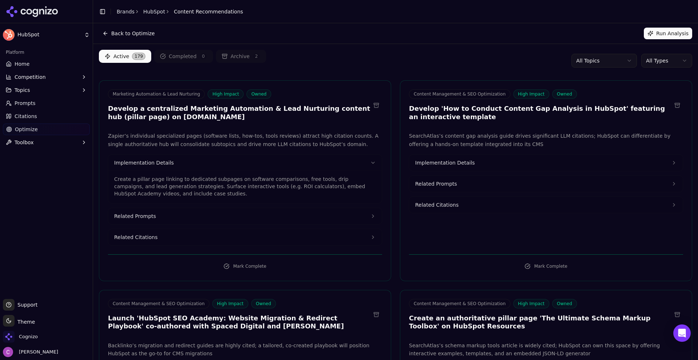
click at [459, 164] on span "Implementation Details" at bounding box center [445, 162] width 60 height 7
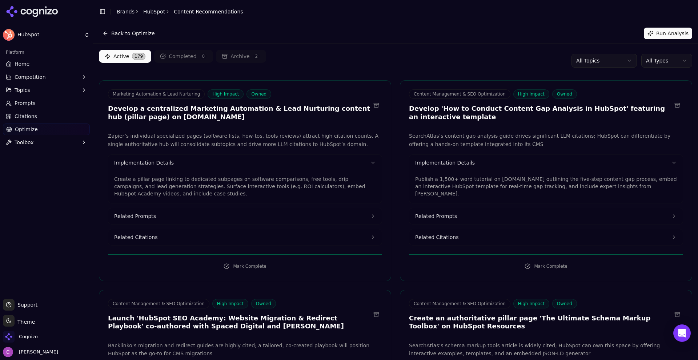
click at [486, 179] on p "Publish a 1,500+ word tutorial on blog.hubspot.com outlining the five-step cont…" at bounding box center [546, 187] width 262 height 22
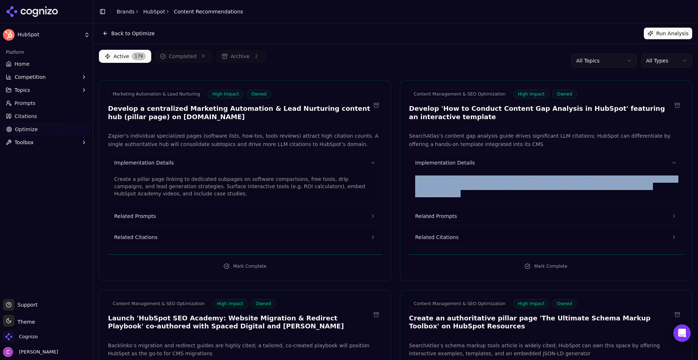
click at [485, 179] on p "Publish a 1,500+ word tutorial on blog.hubspot.com outlining the five-step cont…" at bounding box center [546, 187] width 262 height 22
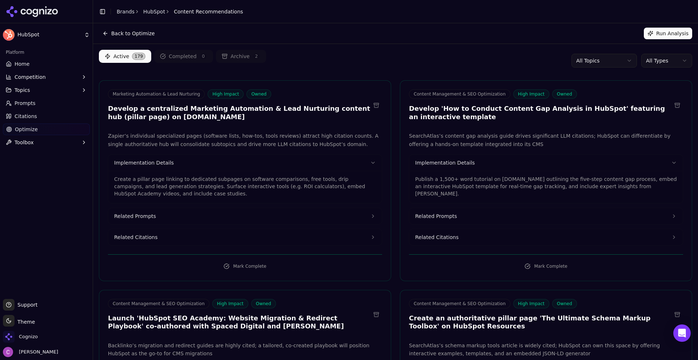
click at [392, 51] on div "Active 179 Completed 0 Archive 2 All Topics All Types" at bounding box center [396, 61] width 594 height 22
click at [355, 71] on div "Active 179 Completed 0 Archive 2 All Topics All Types" at bounding box center [396, 61] width 594 height 22
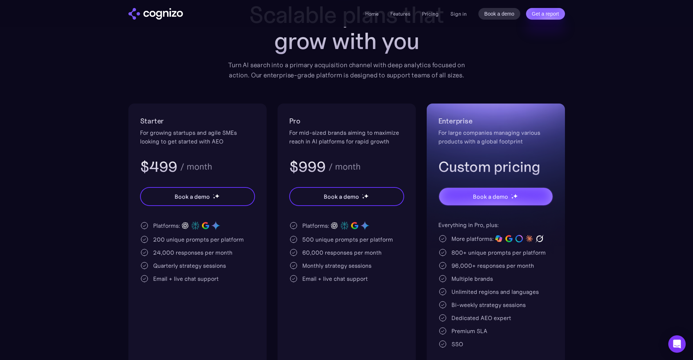
scroll to position [73, 0]
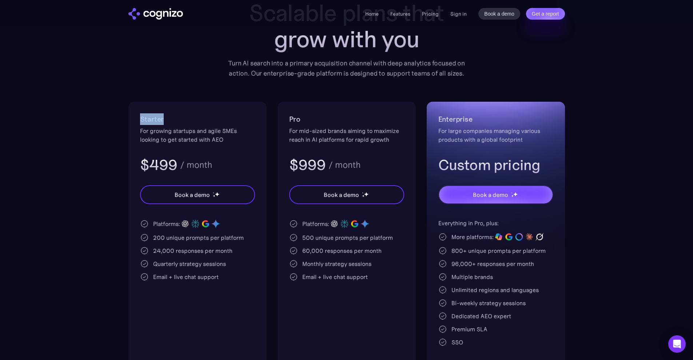
drag, startPoint x: 127, startPoint y: 115, endPoint x: 191, endPoint y: 124, distance: 65.0
click at [191, 124] on section "Pricing Scalable plans that grow with you Turn AI search into a primary acquisi…" at bounding box center [346, 176] width 693 height 386
click at [100, 116] on section "Pricing Scalable plans that grow with you Turn AI search into a primary acquisi…" at bounding box center [346, 176] width 693 height 386
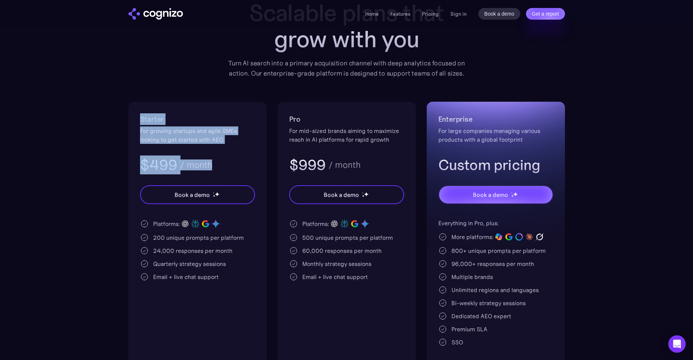
drag, startPoint x: 181, startPoint y: 125, endPoint x: 239, endPoint y: 157, distance: 65.8
click at [239, 157] on div "Starter For growing startups and agile SMEs looking to get started with AEO $49…" at bounding box center [197, 235] width 138 height 267
click at [239, 157] on div "$499 / month" at bounding box center [197, 165] width 115 height 19
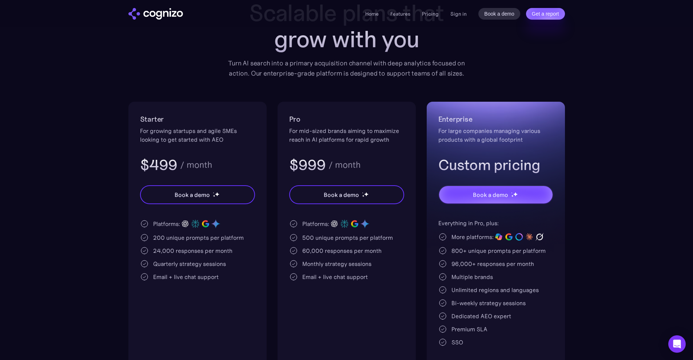
click at [159, 240] on div "200 unique prompts per platform" at bounding box center [198, 237] width 91 height 9
drag, startPoint x: 164, startPoint y: 220, endPoint x: 230, endPoint y: 220, distance: 66.6
click at [230, 220] on div "Platforms:" at bounding box center [197, 224] width 115 height 10
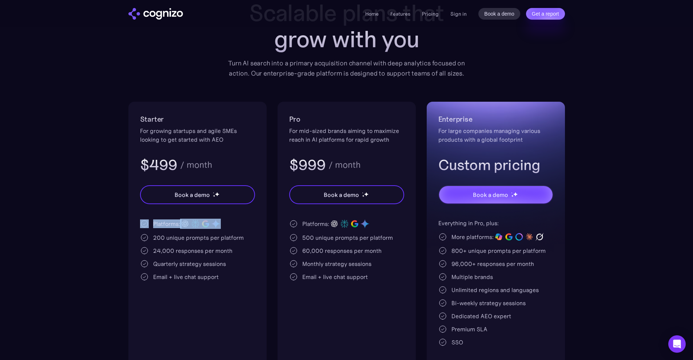
click at [245, 218] on div "Starter For growing startups and agile SMEs looking to get started with AEO $49…" at bounding box center [197, 235] width 138 height 267
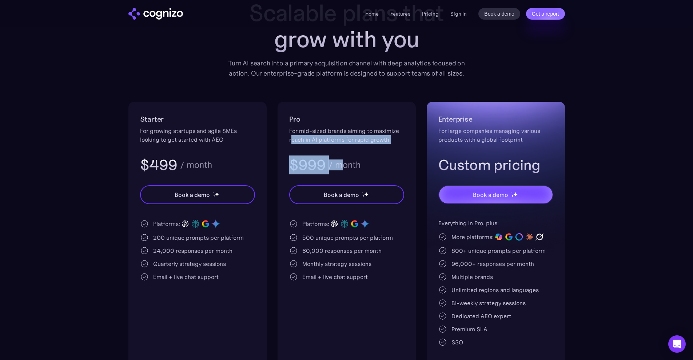
drag, startPoint x: 295, startPoint y: 140, endPoint x: 483, endPoint y: 209, distance: 200.9
click at [438, 186] on div "Starter For growing startups and agile SMEs looking to get started with AEO $49…" at bounding box center [346, 235] width 436 height 267
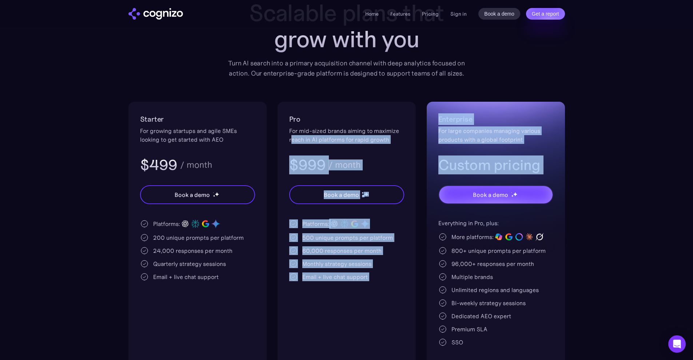
click at [381, 152] on div "Pro For mid-sized brands aiming to maximize reach in AI platforms for rapid gro…" at bounding box center [346, 143] width 115 height 61
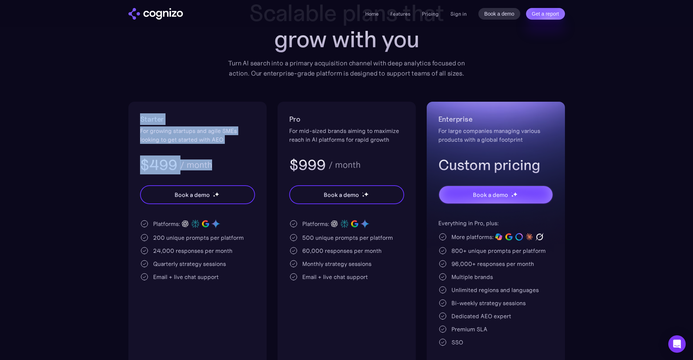
drag, startPoint x: 139, startPoint y: 117, endPoint x: 234, endPoint y: 155, distance: 102.7
click at [234, 155] on div "Starter For growing startups and agile SMEs looking to get started with AEO $49…" at bounding box center [197, 235] width 138 height 267
click at [234, 155] on div "Starter For growing startups and agile SMEs looking to get started with AEO $49…" at bounding box center [197, 143] width 115 height 61
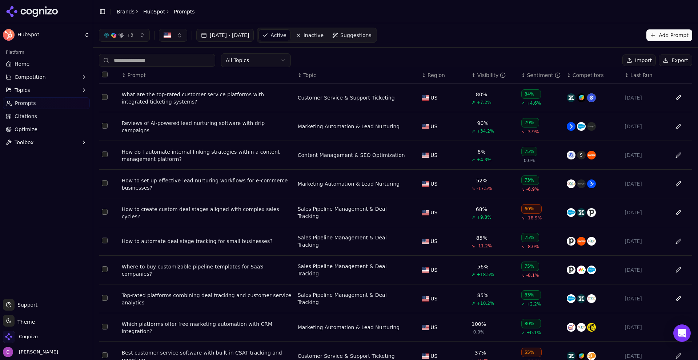
click at [149, 88] on td "What are the top-rated customer service platforms with integrated ticketing sys…" at bounding box center [207, 98] width 176 height 29
click at [151, 97] on div "What are the top-rated customer service platforms with integrated ticketing sys…" at bounding box center [207, 98] width 170 height 15
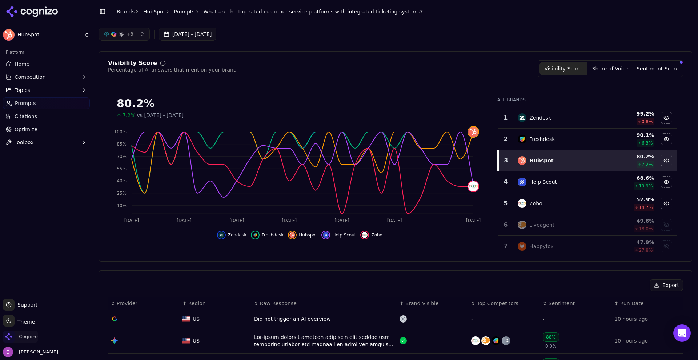
click at [31, 339] on span "Cognizo" at bounding box center [28, 337] width 19 height 7
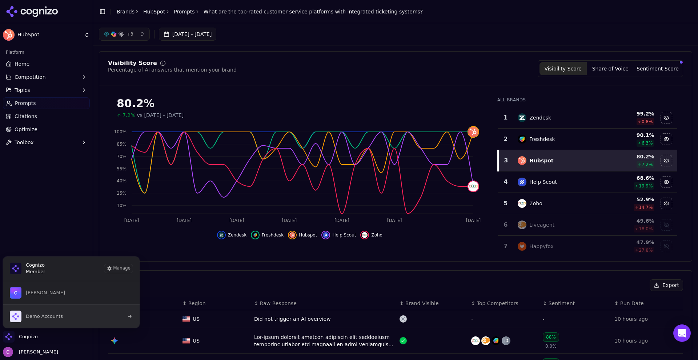
click at [56, 311] on span "Demo Accounts" at bounding box center [36, 317] width 53 height 12
